Goal: Use online tool/utility: Utilize a website feature to perform a specific function

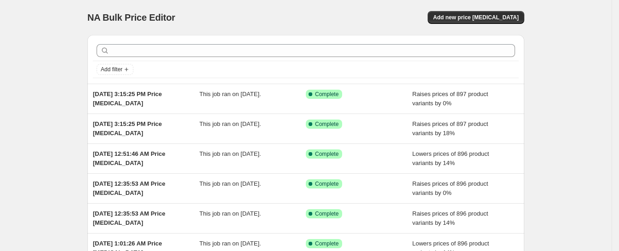
click at [584, 122] on div "NA Bulk Price Editor. This page is ready NA Bulk Price Editor Add new price cha…" at bounding box center [305, 177] width 611 height 354
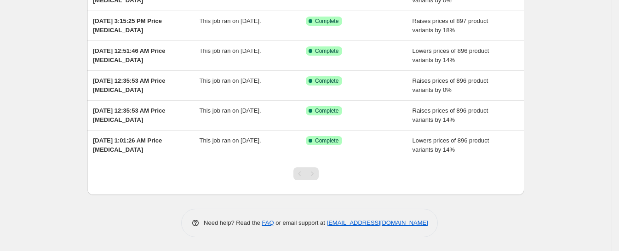
scroll to position [38, 0]
